Goal: Task Accomplishment & Management: Manage account settings

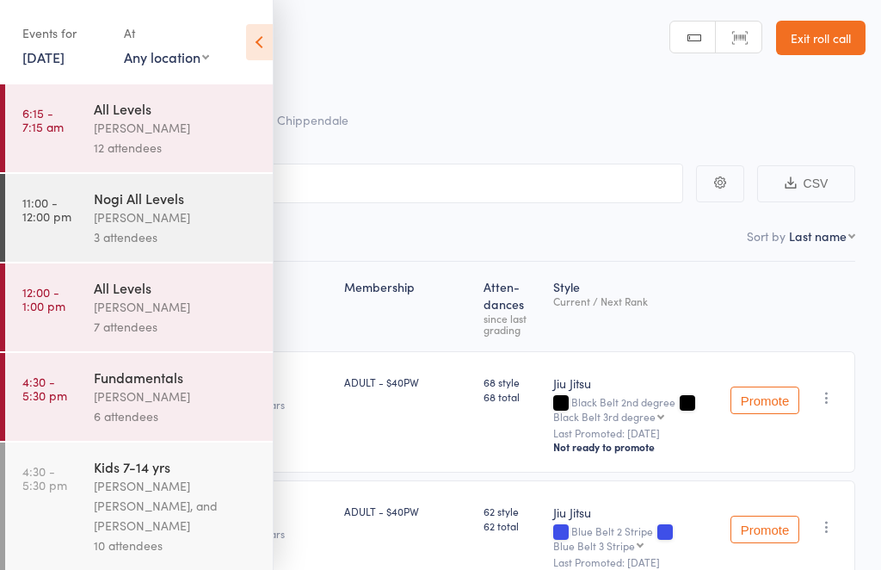
click at [59, 59] on link "[DATE]" at bounding box center [43, 56] width 42 height 19
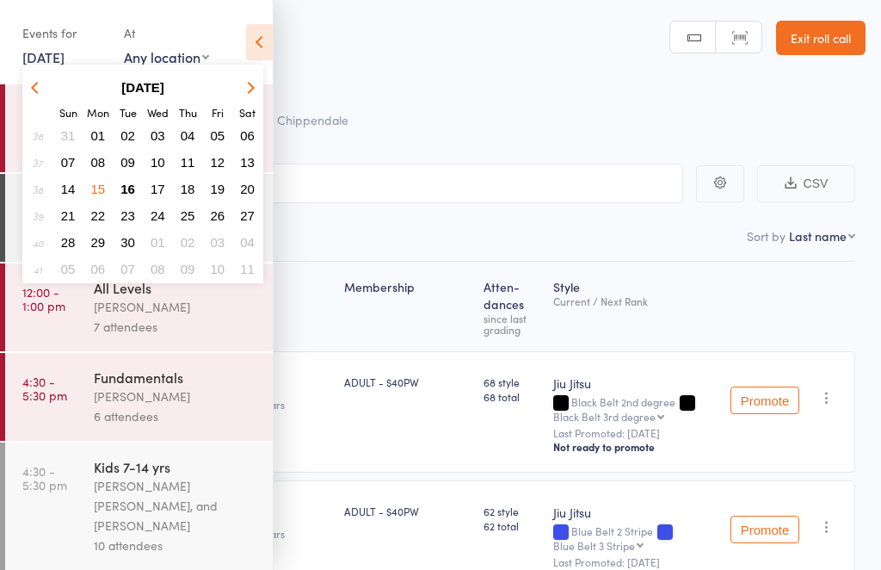
click at [102, 188] on span "15" at bounding box center [98, 189] width 15 height 15
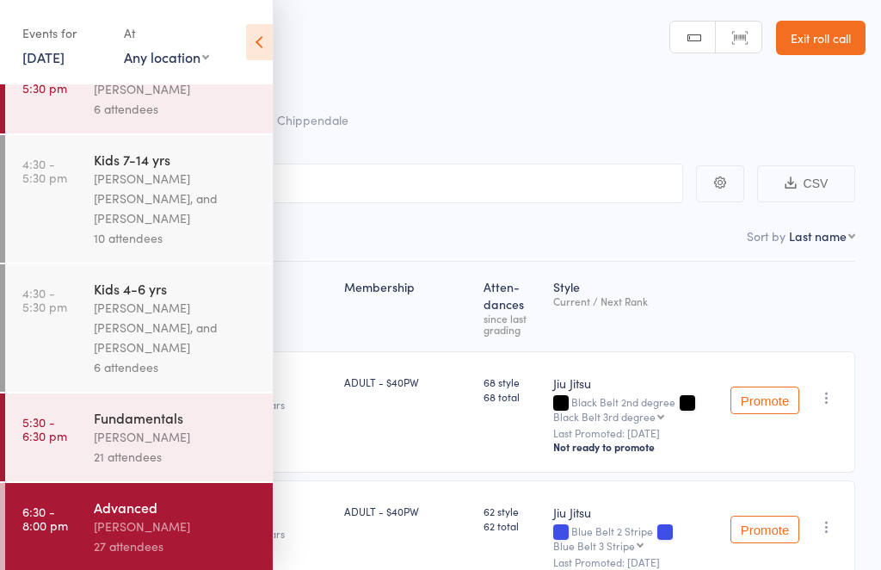
scroll to position [312, 0]
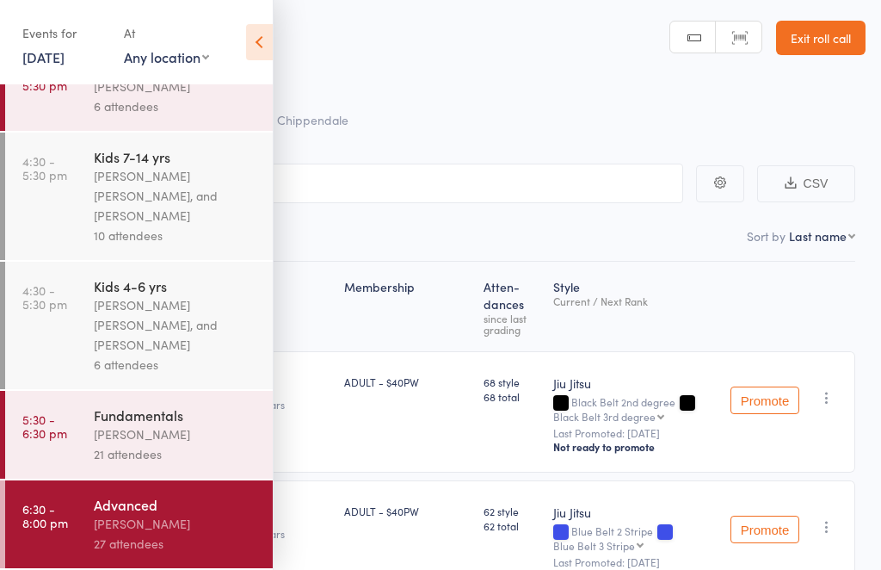
click at [195, 514] on div "Advanced" at bounding box center [176, 504] width 164 height 19
click at [257, 43] on icon at bounding box center [259, 42] width 27 height 36
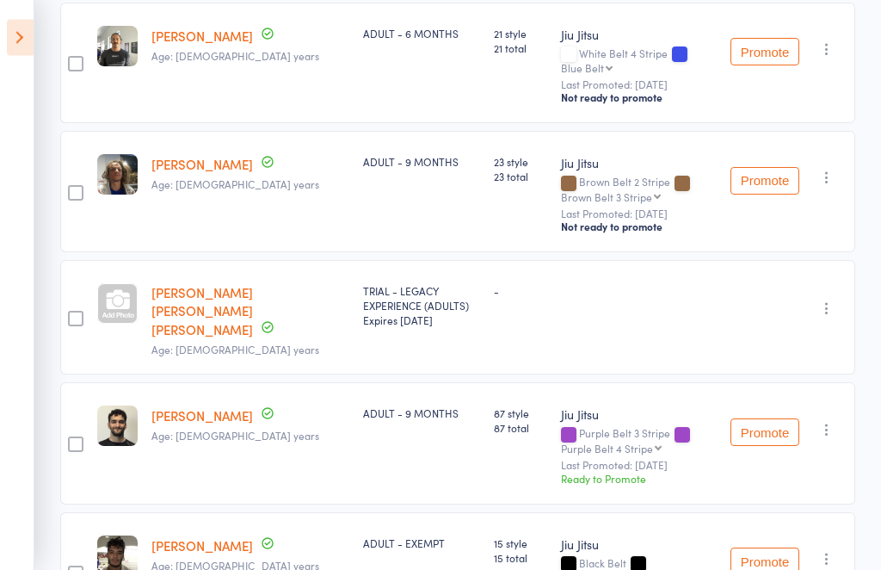
scroll to position [2700, 0]
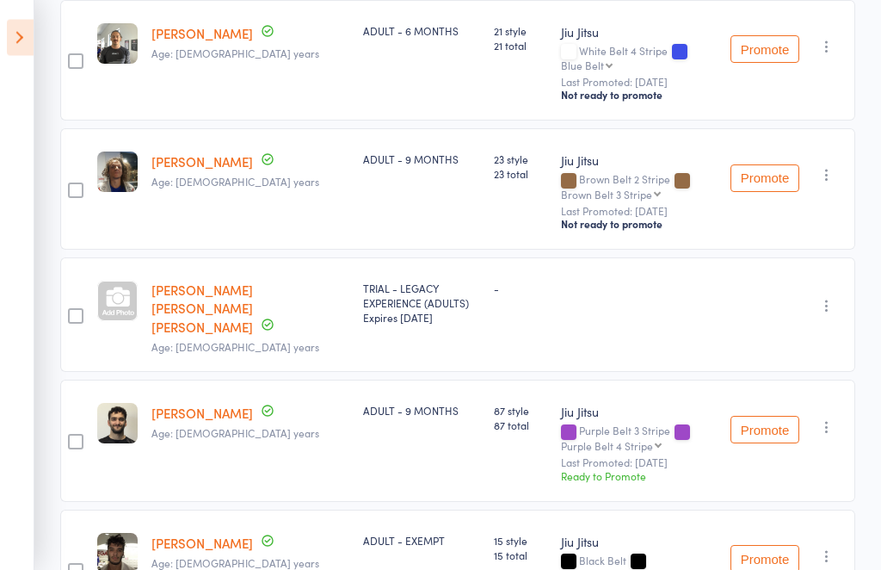
click at [757, 427] on button "Promote" at bounding box center [765, 431] width 69 height 28
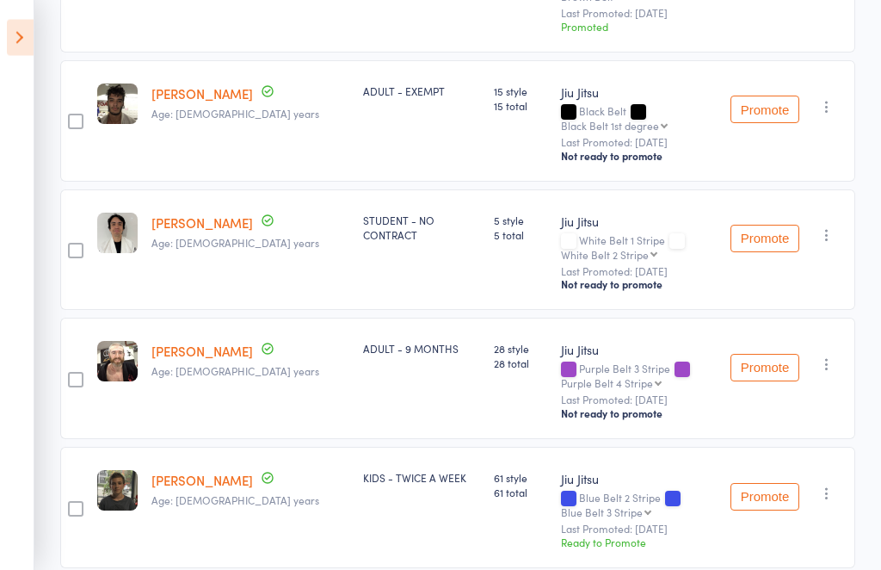
scroll to position [3159, 0]
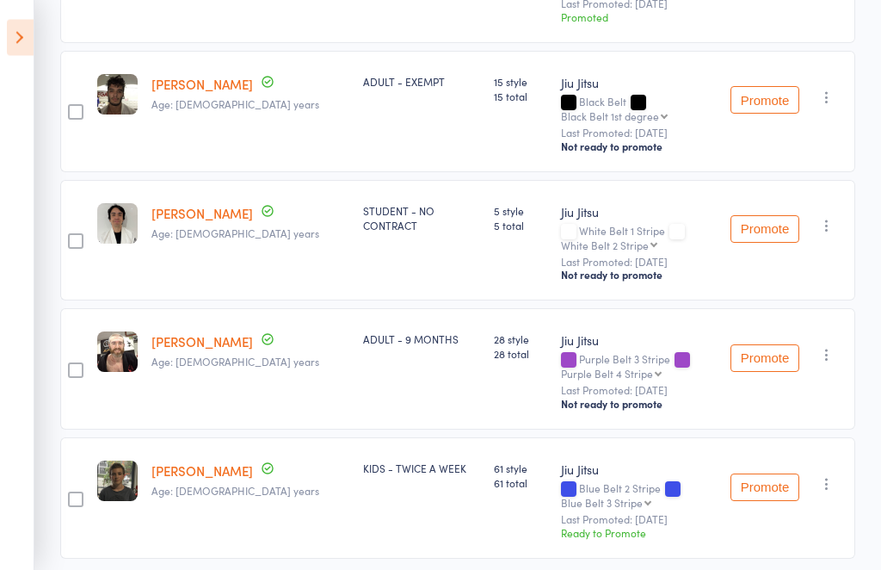
click at [767, 478] on button "Promote" at bounding box center [765, 488] width 69 height 28
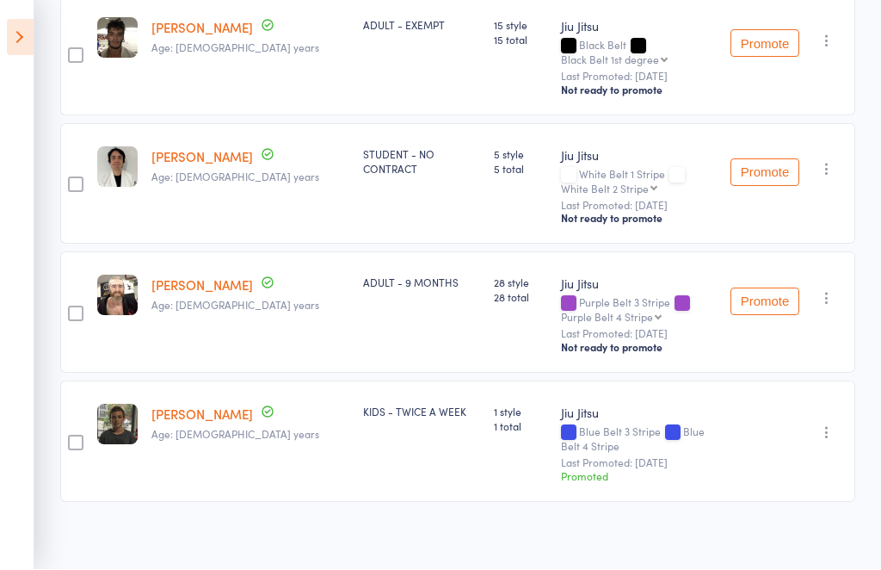
click at [22, 40] on icon at bounding box center [20, 38] width 27 height 36
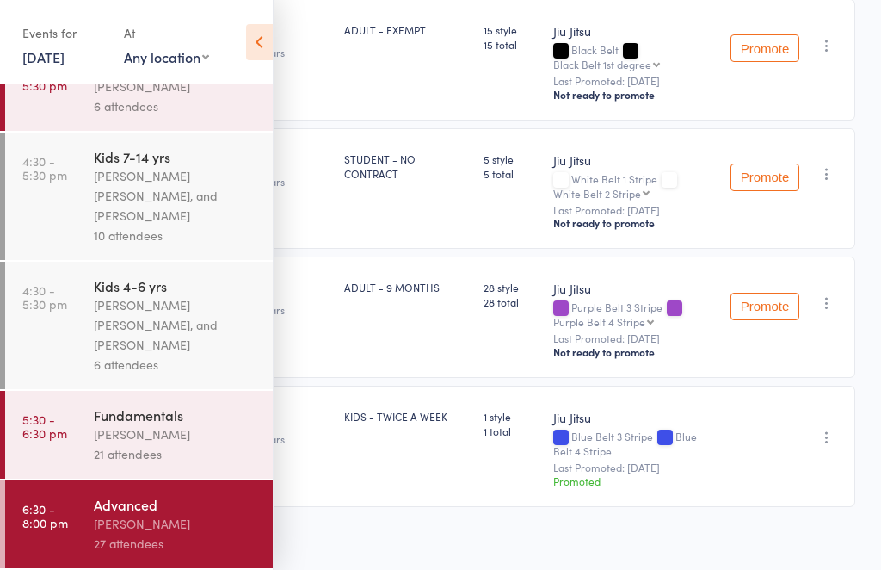
click at [65, 49] on link "[DATE]" at bounding box center [43, 56] width 42 height 19
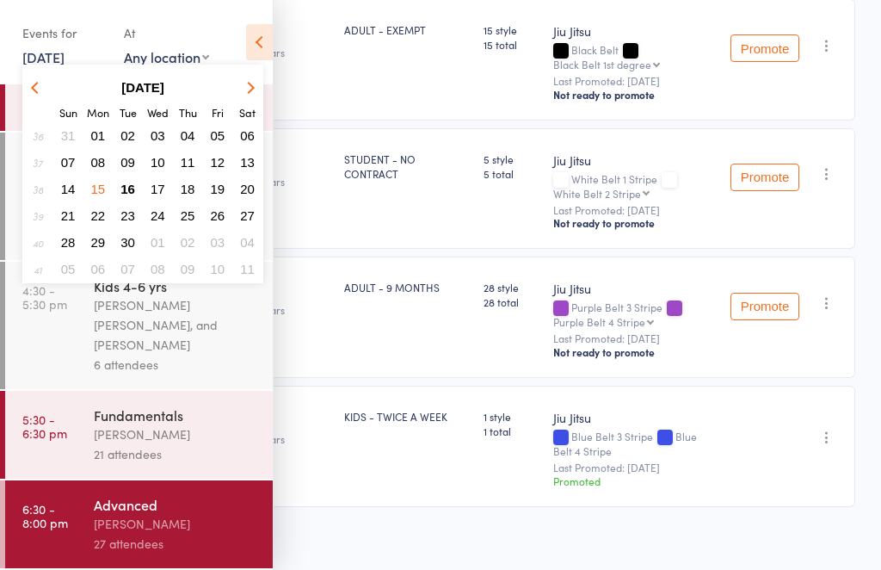
click at [130, 194] on span "16" at bounding box center [128, 189] width 15 height 15
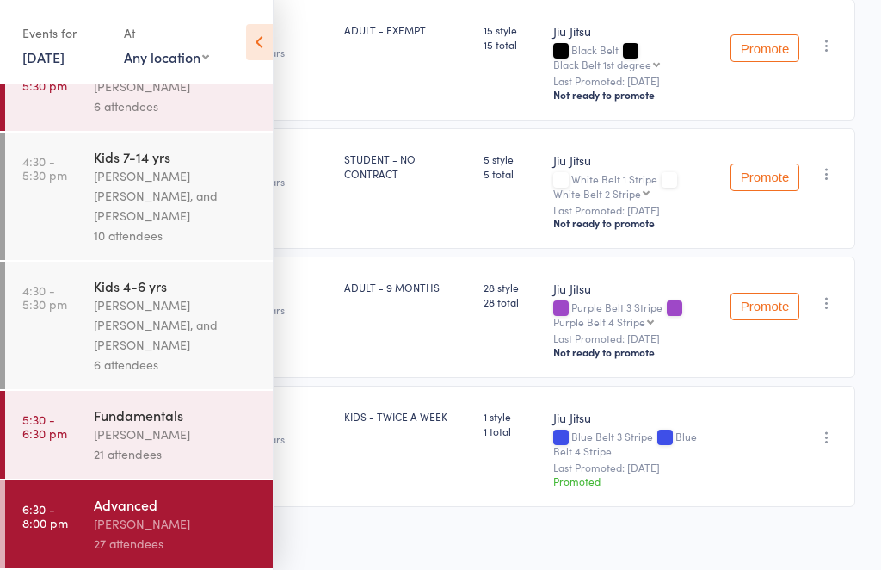
scroll to position [0, 0]
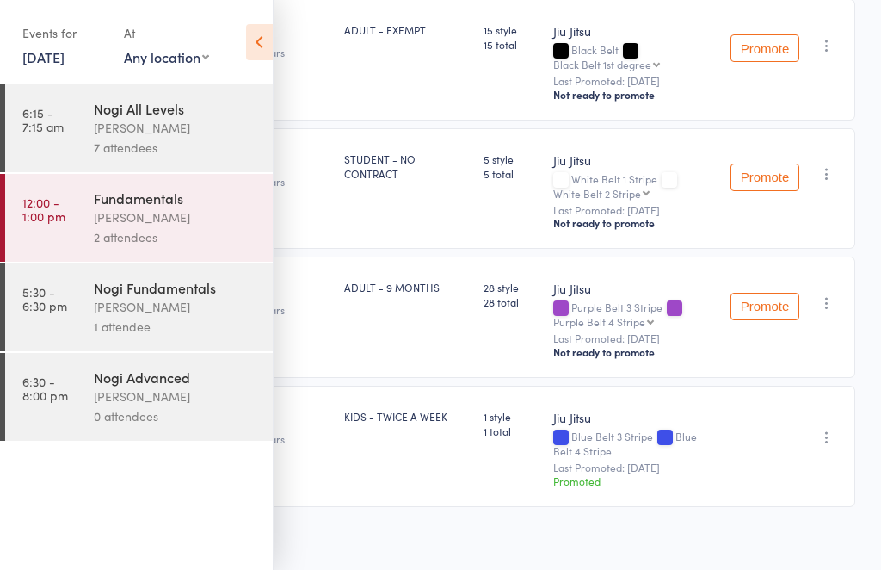
click at [195, 130] on div "[PERSON_NAME]" at bounding box center [176, 128] width 164 height 20
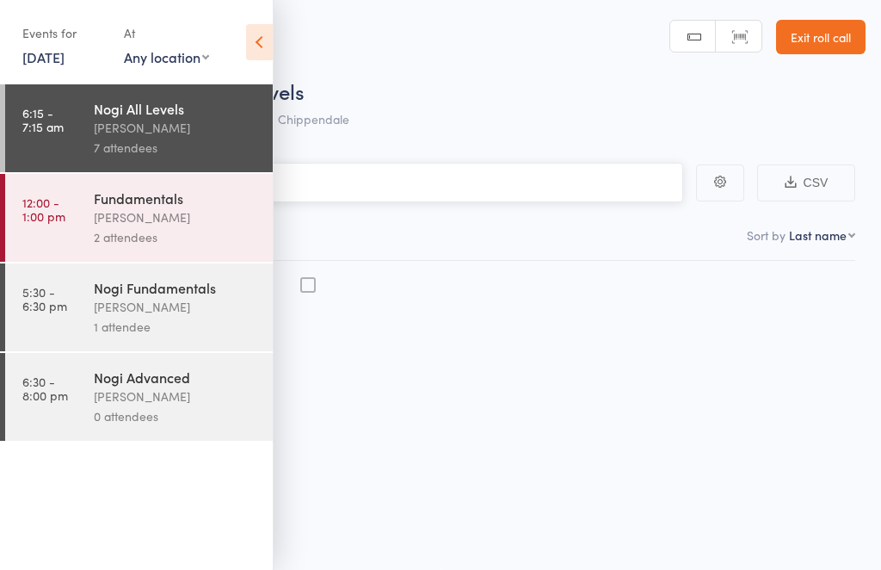
scroll to position [12, 0]
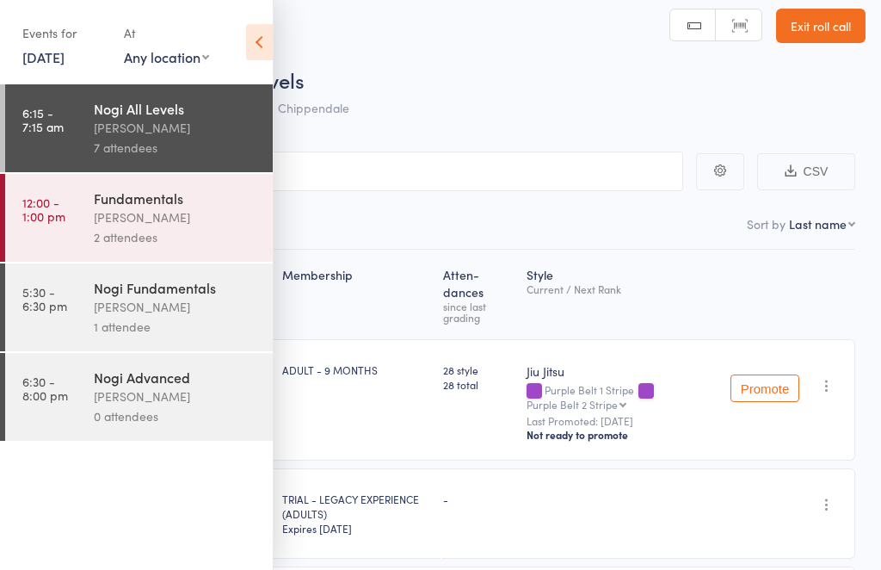
click at [269, 42] on icon at bounding box center [259, 42] width 27 height 36
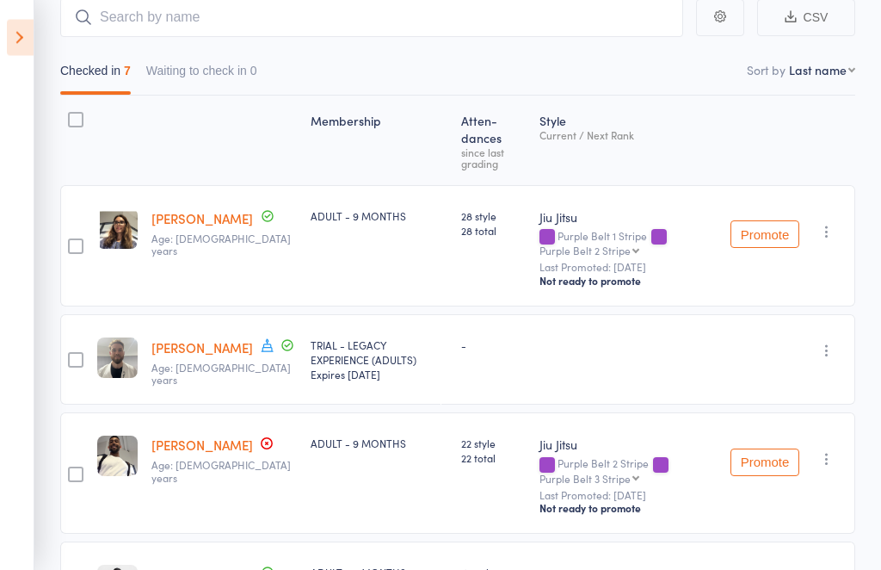
scroll to position [168, 0]
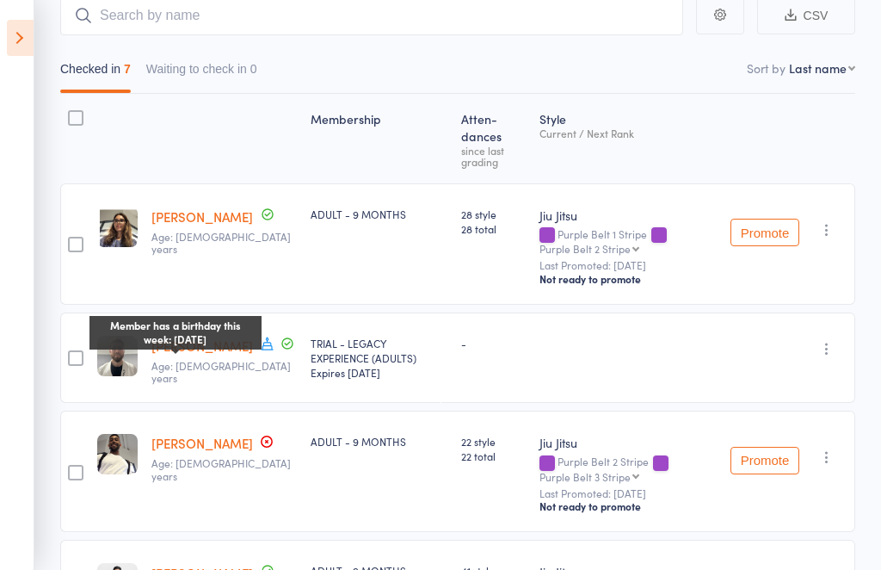
click at [260, 345] on icon at bounding box center [267, 343] width 15 height 15
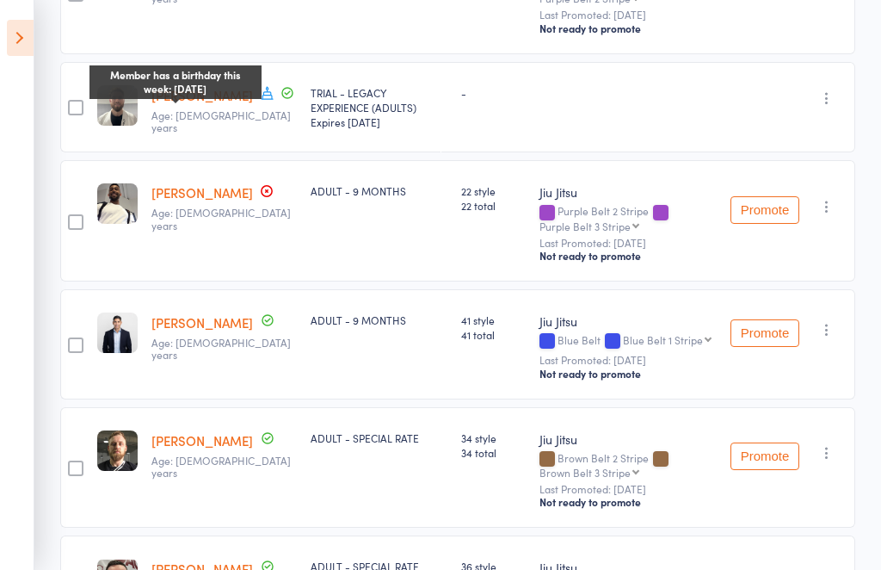
scroll to position [418, 0]
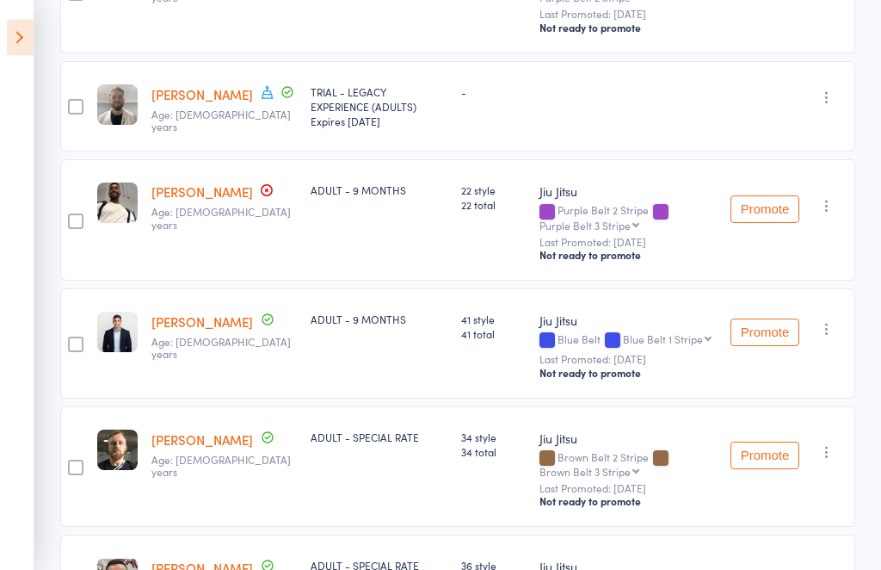
click at [602, 102] on div "-" at bounding box center [628, 107] width 191 height 91
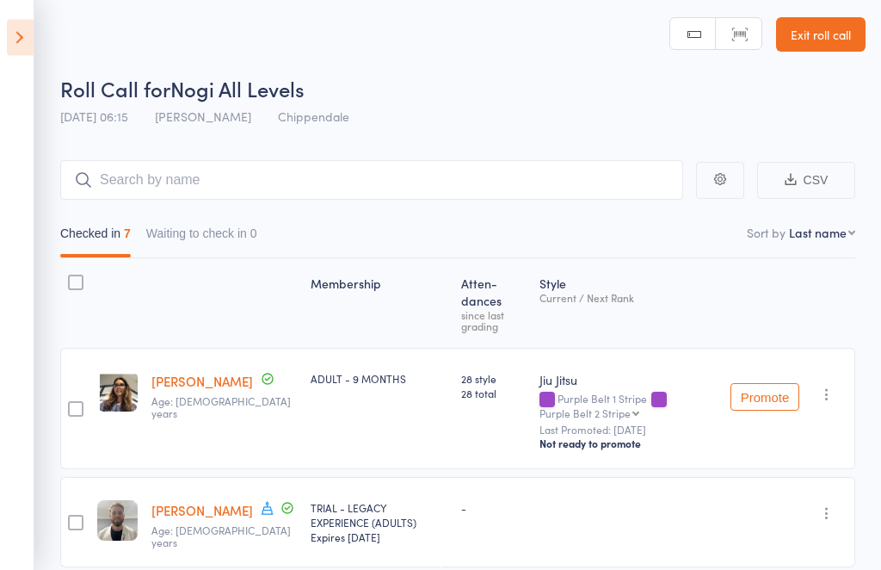
scroll to position [0, 0]
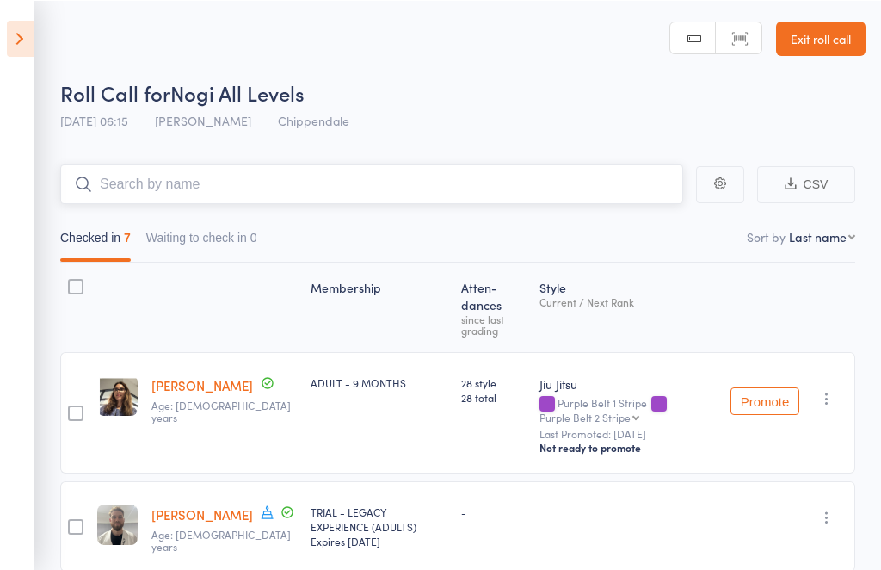
click at [399, 170] on input "search" at bounding box center [371, 184] width 623 height 40
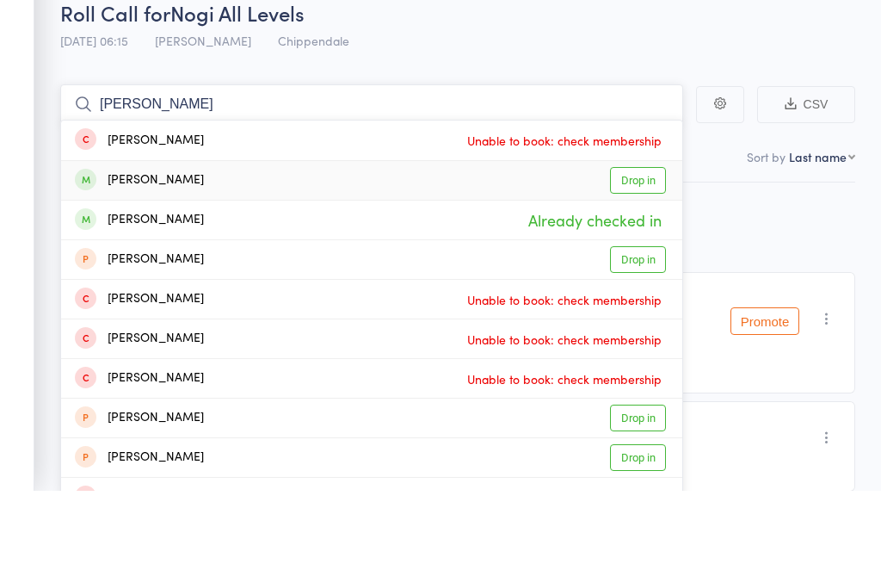
type input "[PERSON_NAME]"
click at [168, 240] on div "[PERSON_NAME] Drop in" at bounding box center [371, 259] width 621 height 39
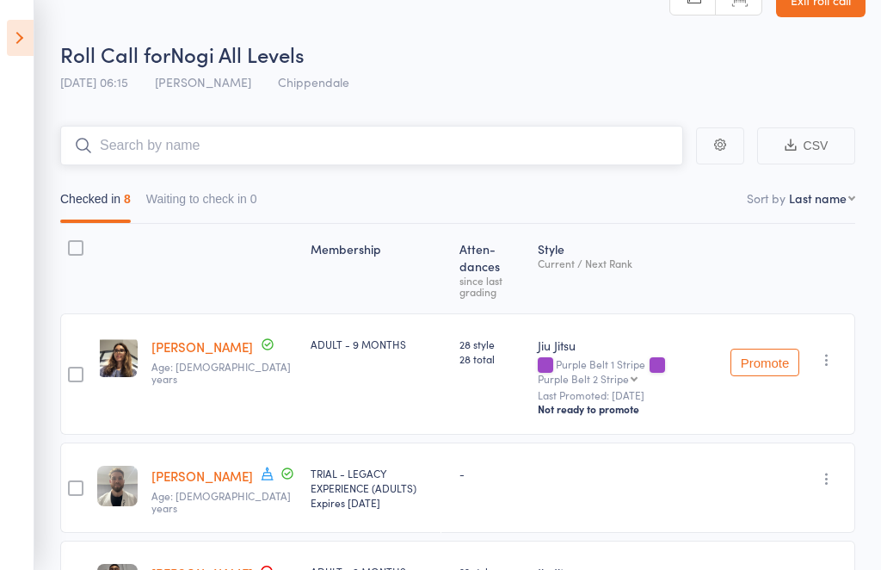
scroll to position [34, 0]
